Goal: Check status: Check status

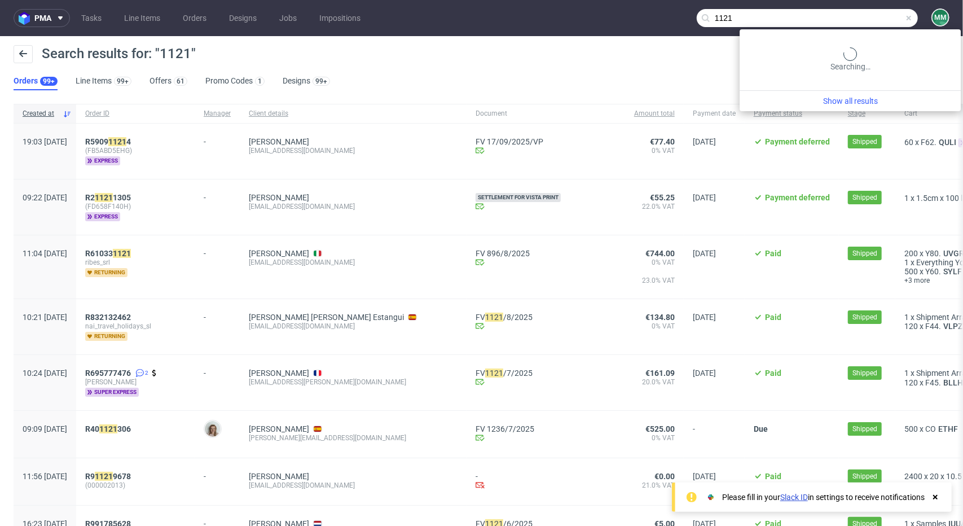
drag, startPoint x: 828, startPoint y: 21, endPoint x: 802, endPoint y: 21, distance: 25.9
click at [802, 21] on input "1121" at bounding box center [806, 18] width 221 height 18
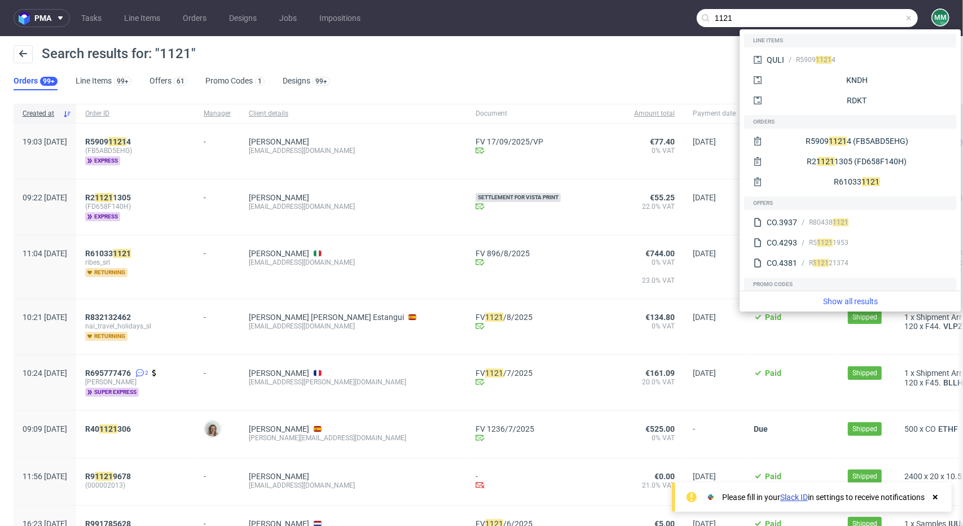
click at [904, 15] on span at bounding box center [908, 18] width 9 height 9
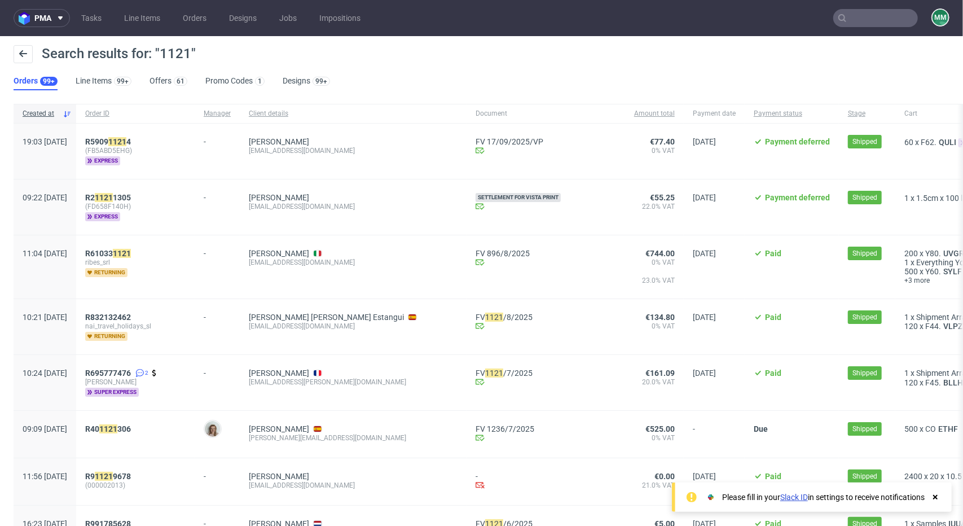
click at [853, 23] on input "text" at bounding box center [875, 18] width 85 height 18
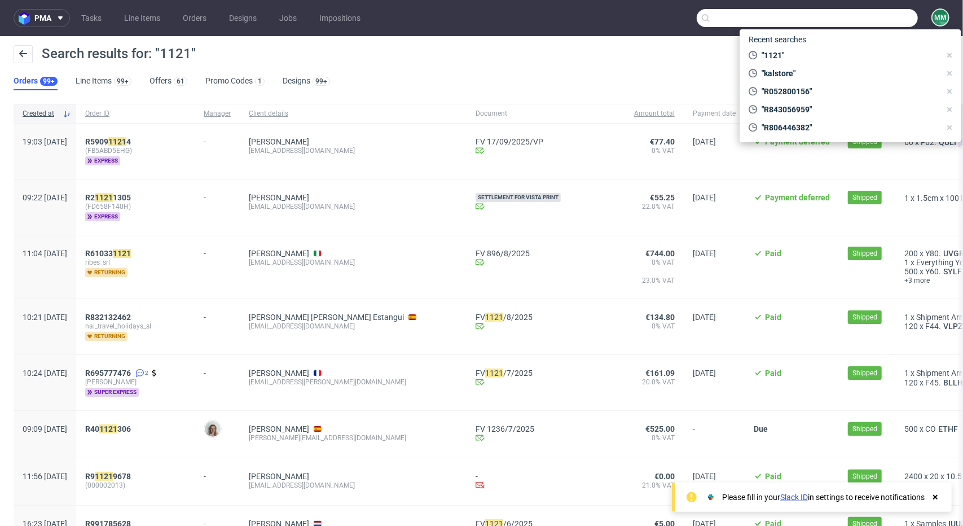
paste input "Herbalists"
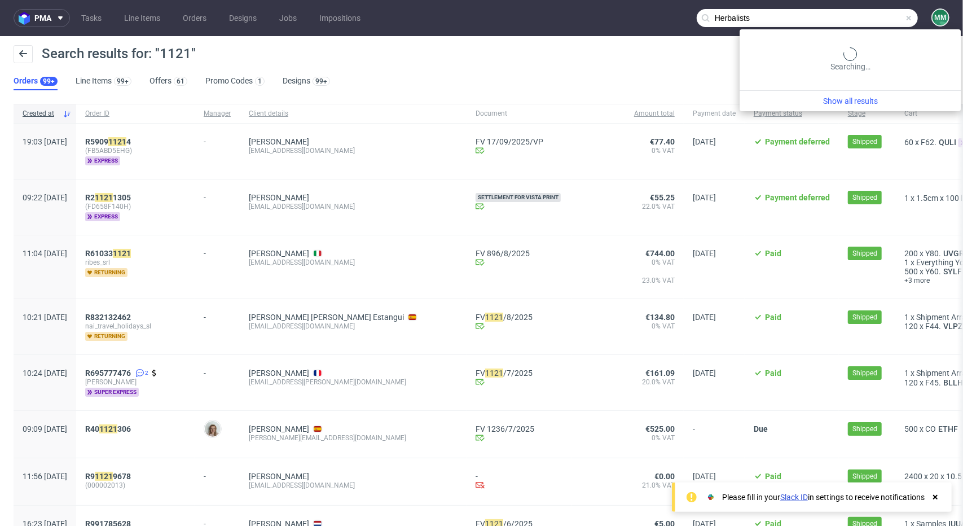
type input "Herbalists"
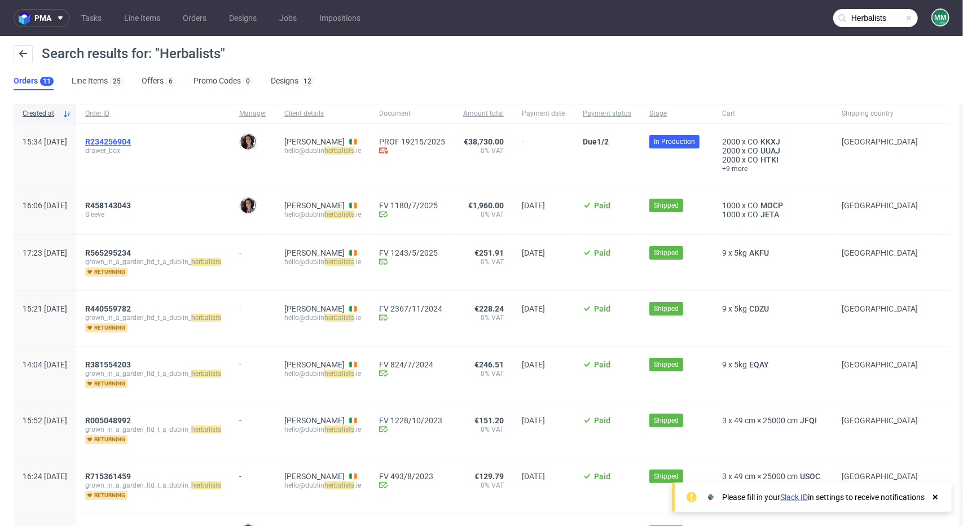
click at [131, 143] on span "R234256904" at bounding box center [108, 141] width 46 height 9
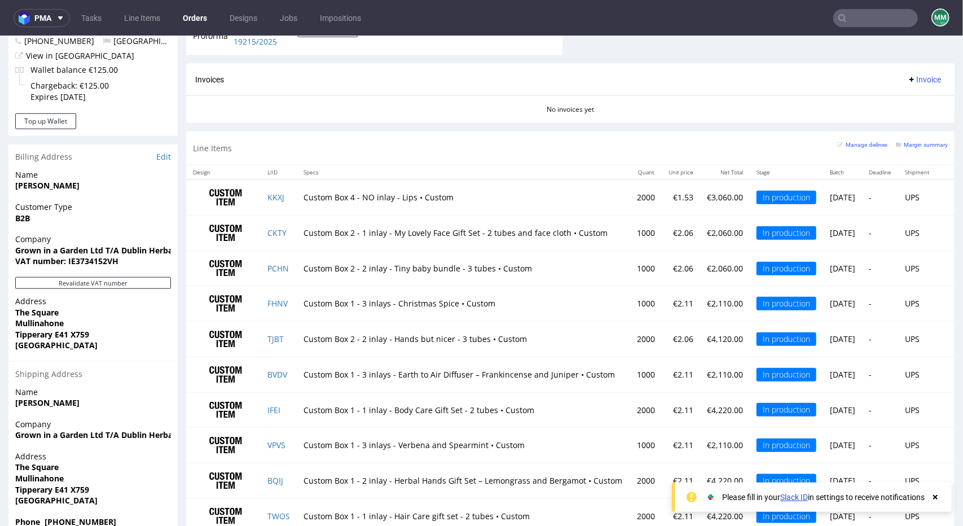
scroll to position [749, 0]
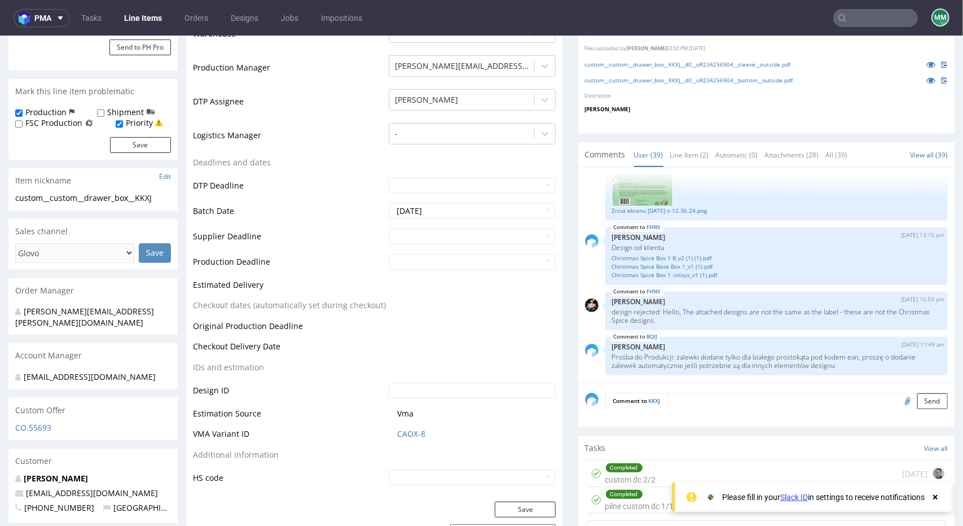
scroll to position [282, 0]
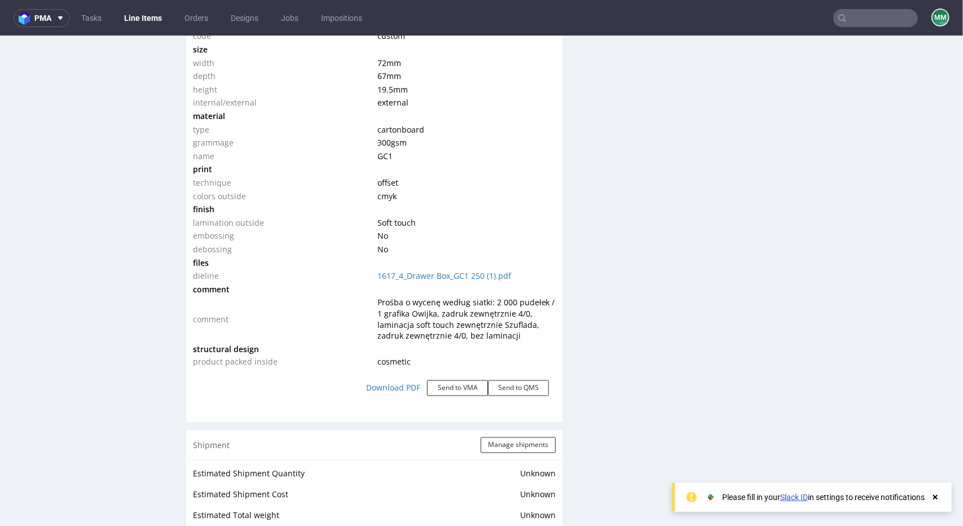
scroll to position [1128, 0]
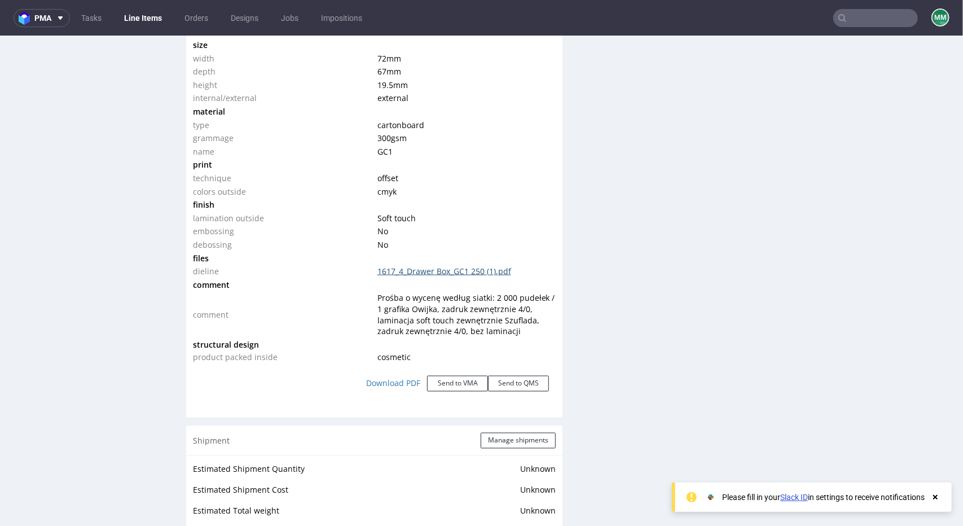
click at [395, 273] on link "1617_4_Drawer Box_GC1 250 (1).pdf" at bounding box center [444, 270] width 134 height 11
